Goal: Task Accomplishment & Management: Manage account settings

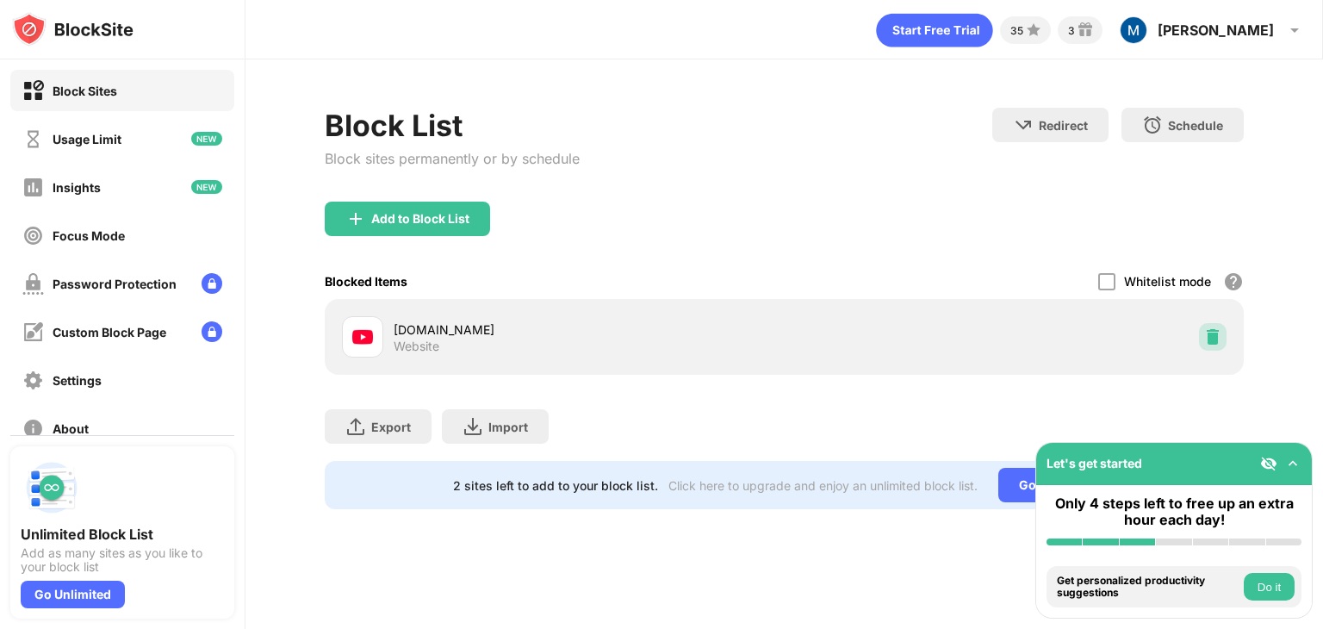
click at [1207, 336] on img at bounding box center [1212, 336] width 17 height 17
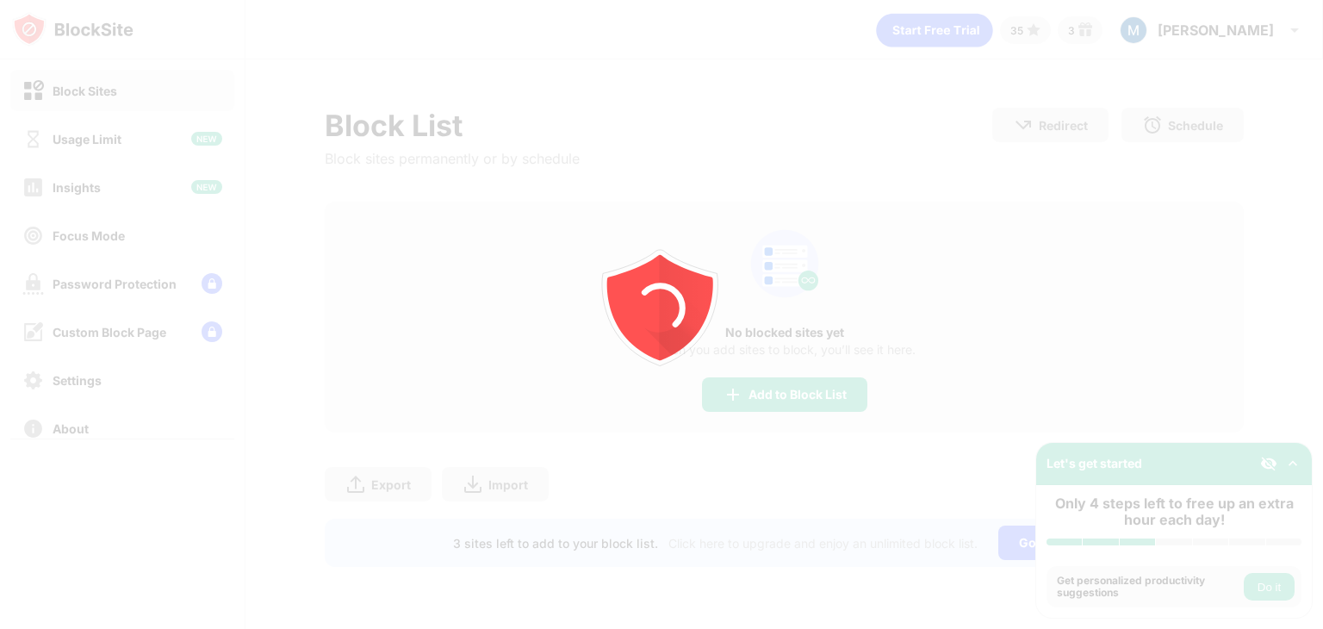
click at [723, 397] on icon "animation" at bounding box center [661, 314] width 310 height 310
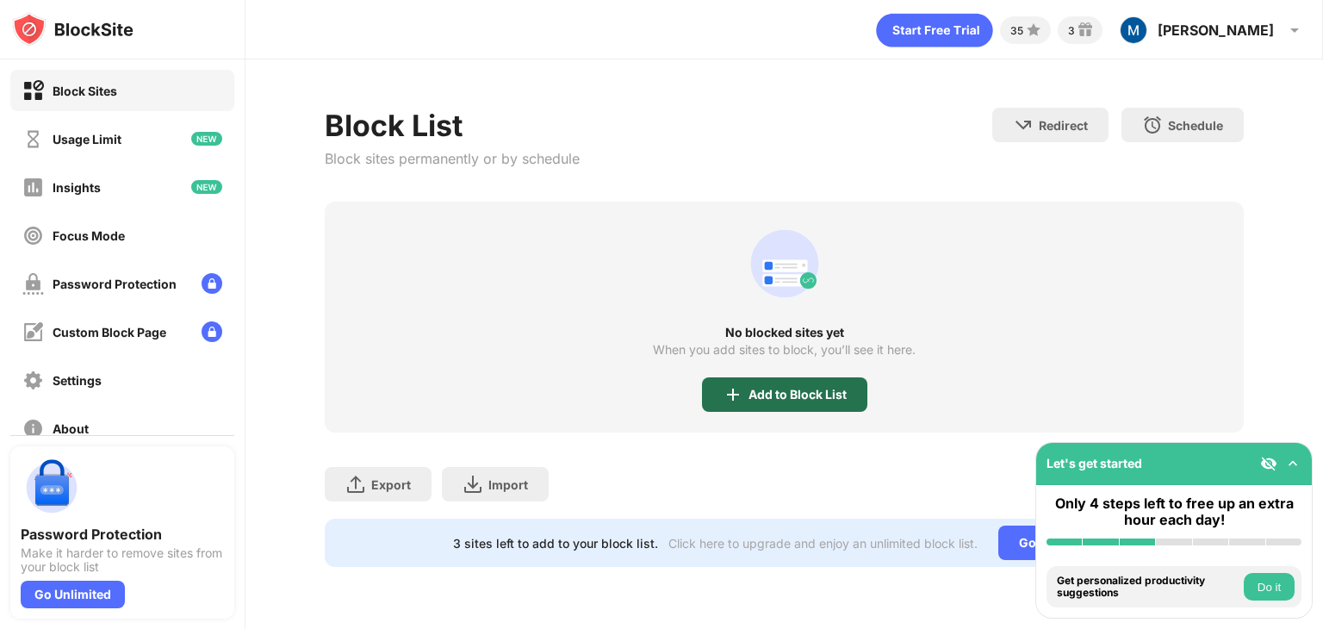
click at [723, 397] on img at bounding box center [732, 394] width 21 height 21
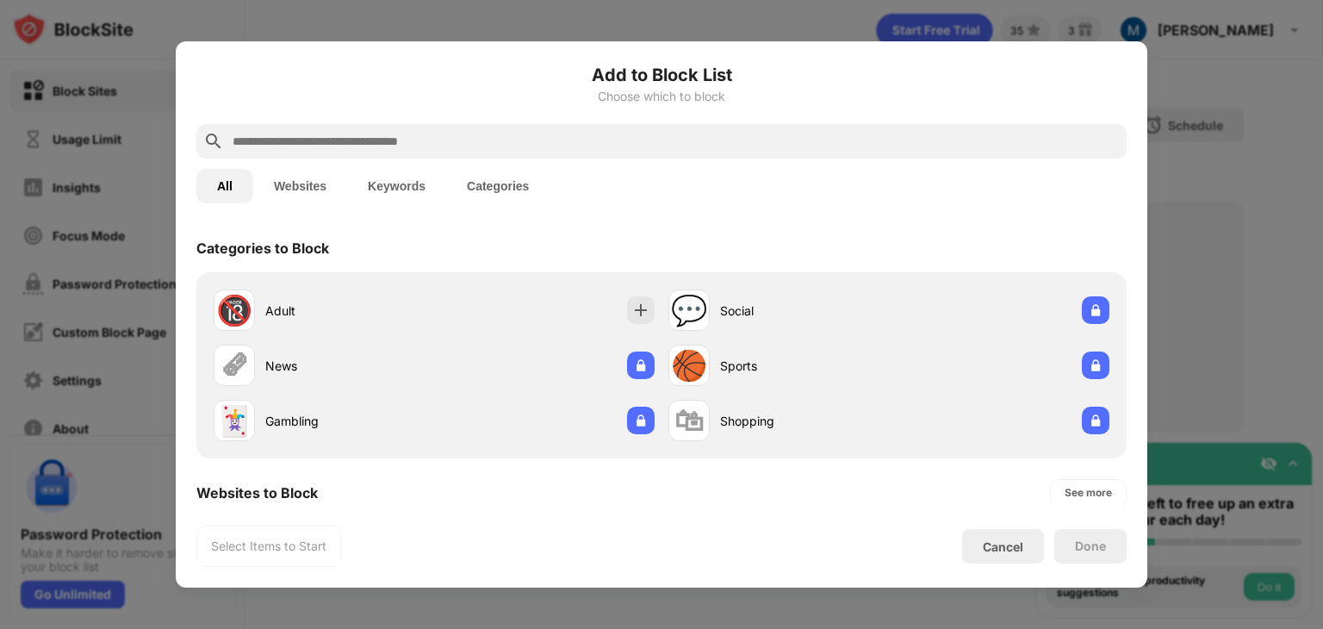
click at [637, 135] on input "text" at bounding box center [675, 141] width 889 height 21
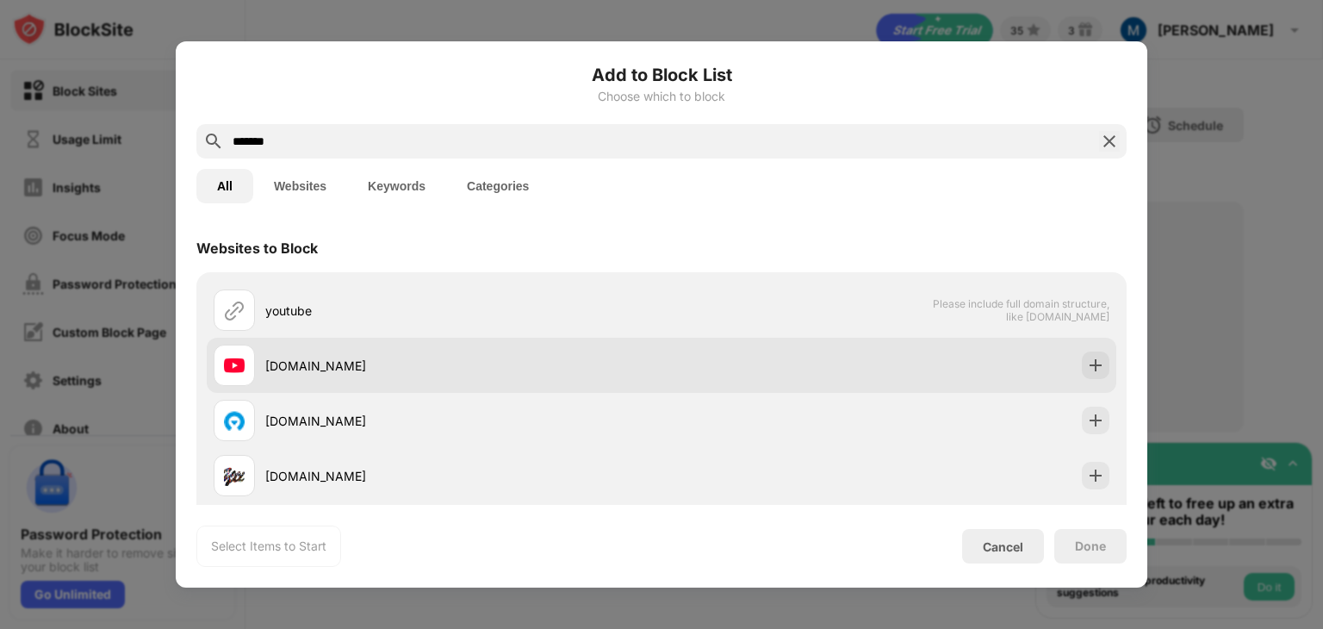
type input "*******"
click at [490, 384] on div "youtube.com" at bounding box center [438, 364] width 448 height 41
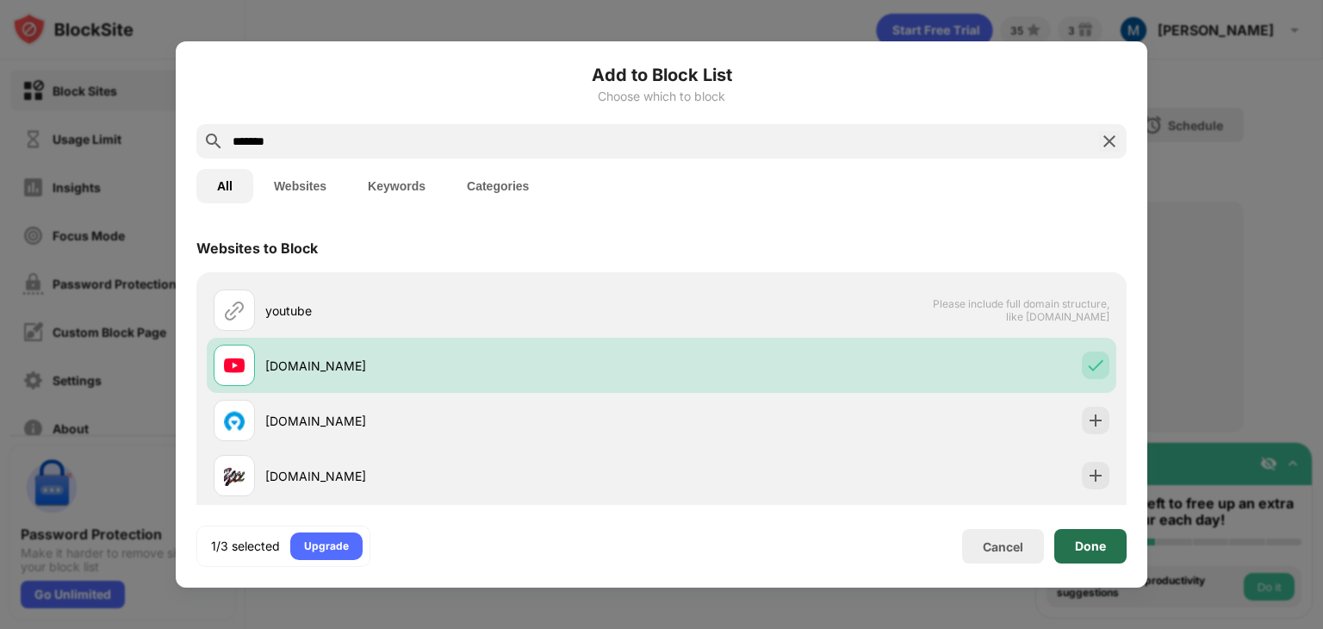
click at [1067, 561] on div "Done" at bounding box center [1090, 546] width 72 height 34
